Goal: Information Seeking & Learning: Learn about a topic

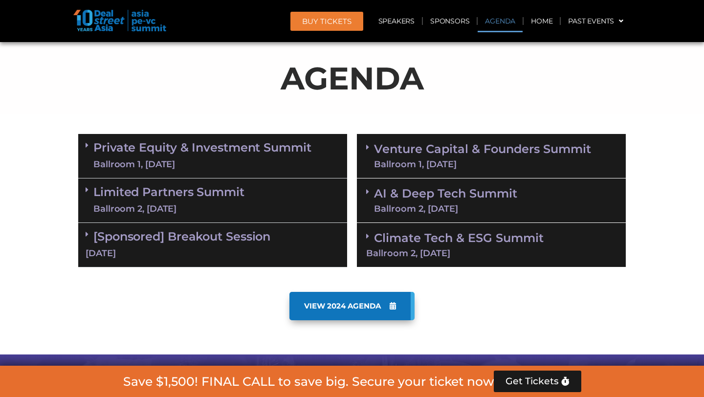
scroll to position [517, 0]
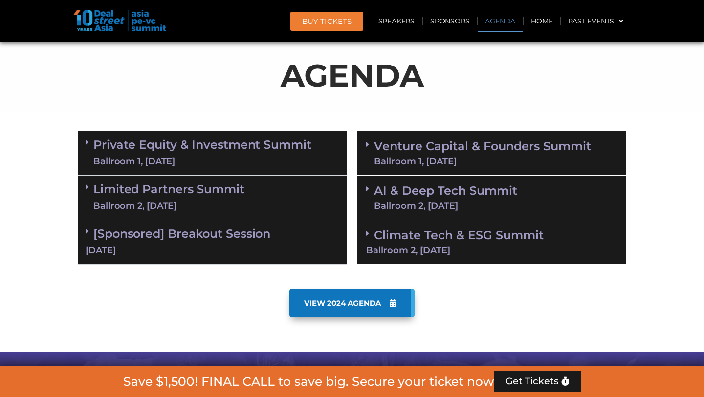
click at [370, 187] on span at bounding box center [370, 189] width 8 height 8
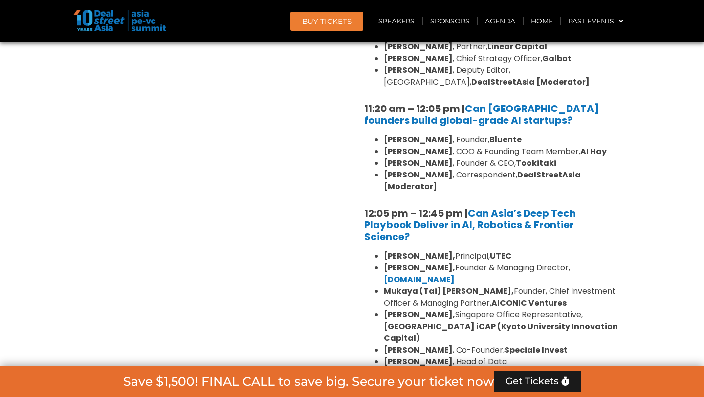
scroll to position [824, 0]
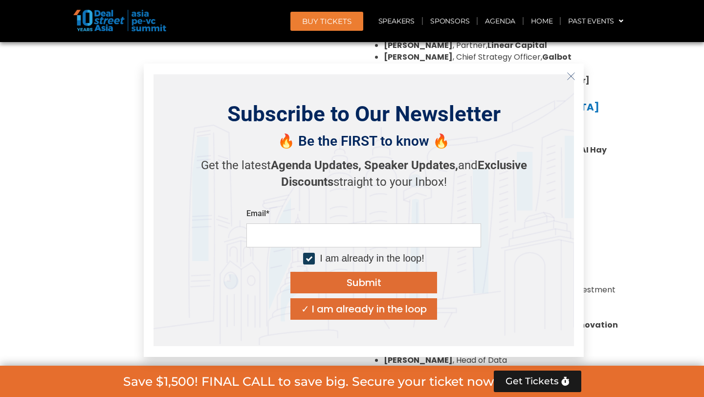
click at [574, 73] on line "Close" at bounding box center [571, 76] width 7 height 7
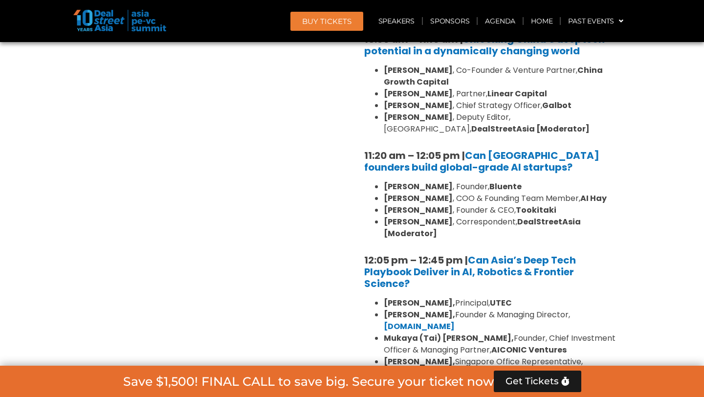
scroll to position [781, 0]
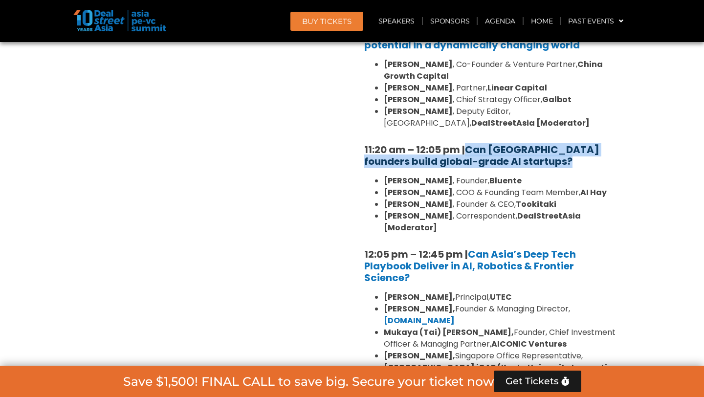
drag, startPoint x: 534, startPoint y: 168, endPoint x: 467, endPoint y: 151, distance: 69.2
click at [467, 151] on div "10:30 am – 10:35 am | Welcome address to AI and Deep Tech summit by [PERSON_NAM…" at bounding box center [491, 191] width 269 height 473
copy div "Can [GEOGRAPHIC_DATA] founders build global-grade AI startups?"
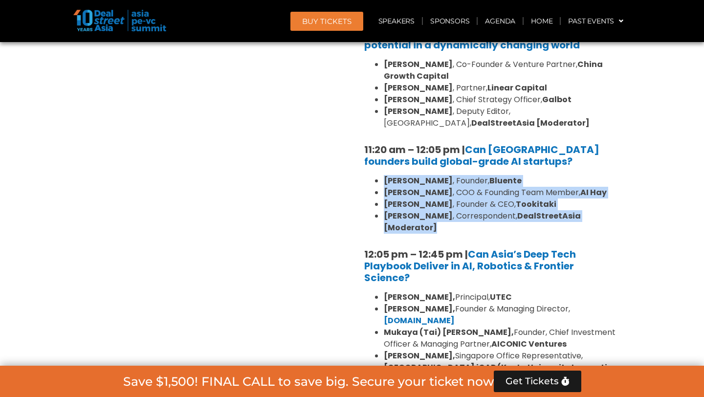
drag, startPoint x: 462, startPoint y: 226, endPoint x: 383, endPoint y: 182, distance: 90.5
click at [383, 182] on ul "[PERSON_NAME] , Founder, [PERSON_NAME] , COO & Founding Team Member, [PERSON_NA…" at bounding box center [491, 204] width 254 height 59
copy ul "[PERSON_NAME] , Founder, [PERSON_NAME] , COO & Founding Team Member, [PERSON_NA…"
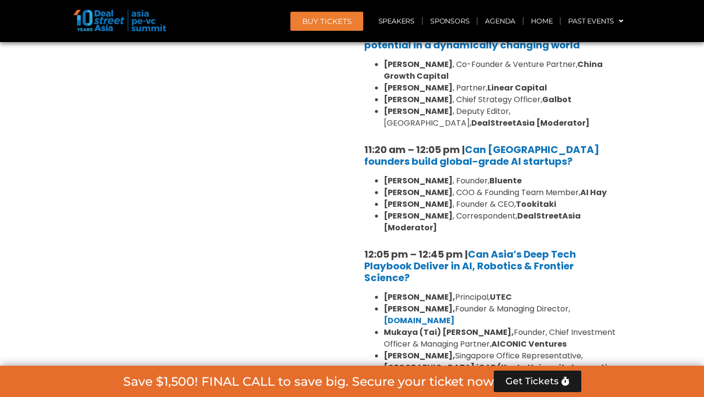
click at [309, 196] on div "Private Equity & Investment Summit Ballroom 1, [DATE] 8:00 am – 9:00 am | Regis…" at bounding box center [212, 170] width 279 height 616
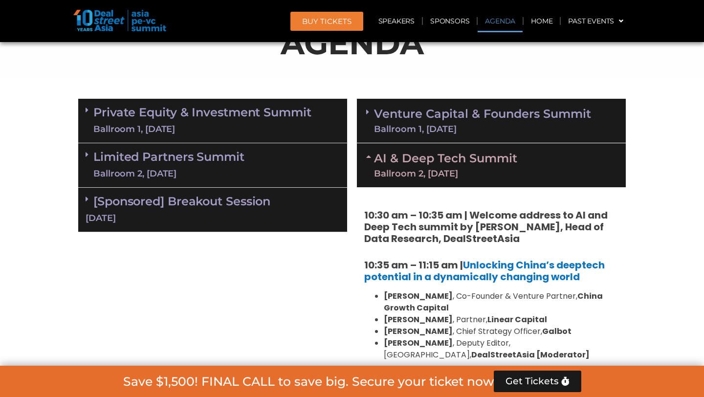
scroll to position [595, 0]
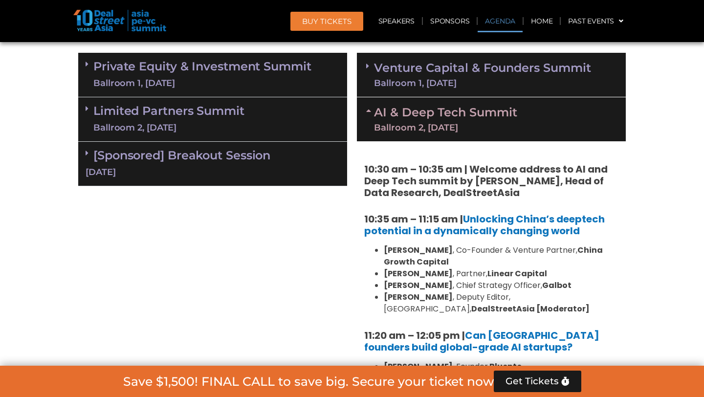
click at [368, 66] on icon at bounding box center [367, 66] width 3 height 8
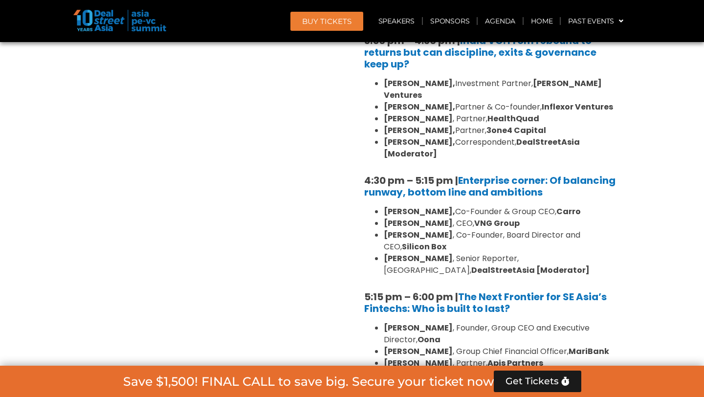
scroll to position [1616, 0]
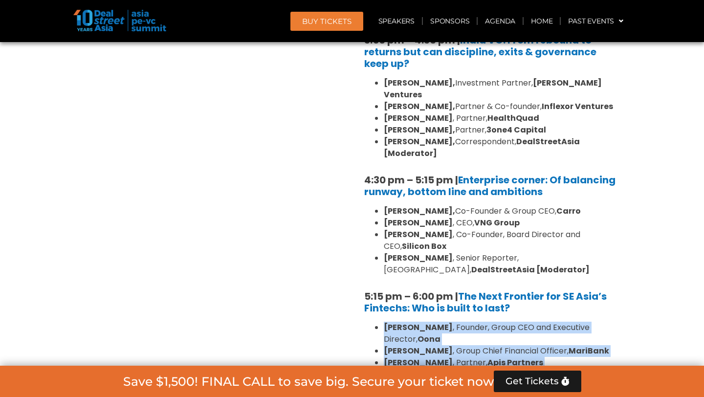
drag, startPoint x: 386, startPoint y: 247, endPoint x: 480, endPoint y: 324, distance: 121.3
copy div "[PERSON_NAME] , Founder, Group CEO and Executive Director, [PERSON_NAME] , Grou…"
